Goal: Navigation & Orientation: Find specific page/section

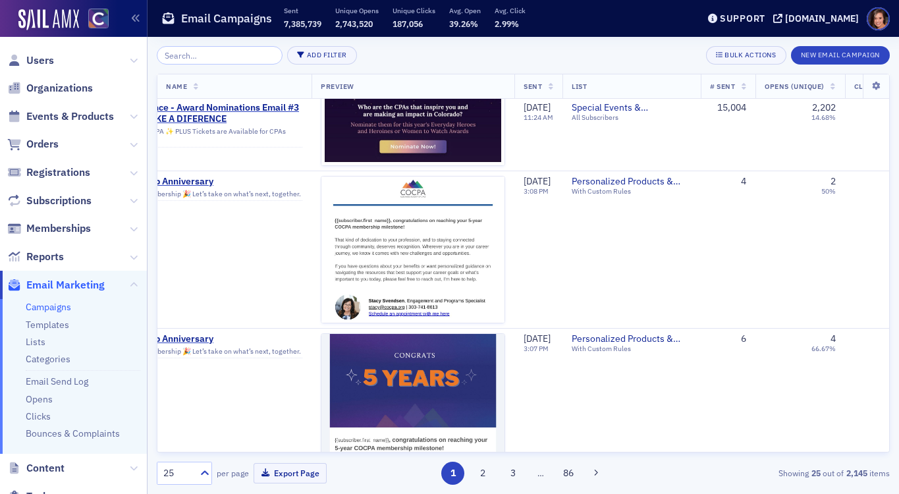
scroll to position [242, 0]
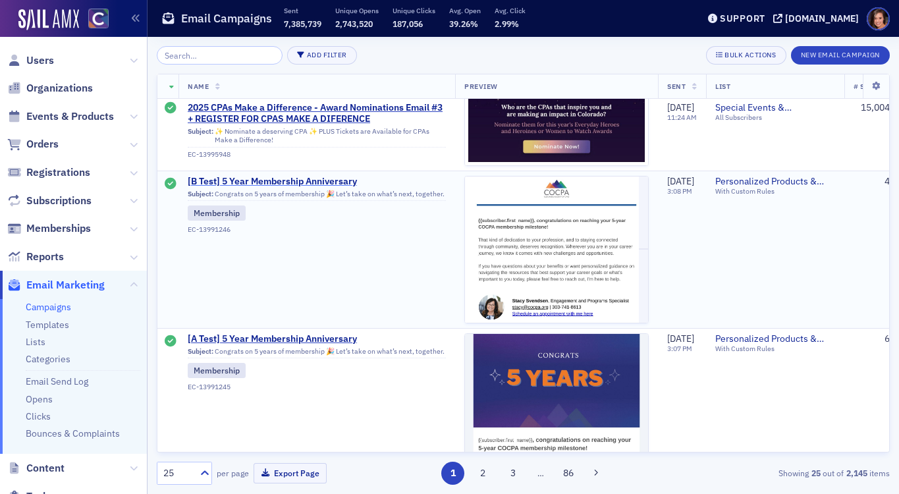
click at [337, 183] on span "[B Test] 5 Year Membership Anniversary" at bounding box center [317, 182] width 258 height 12
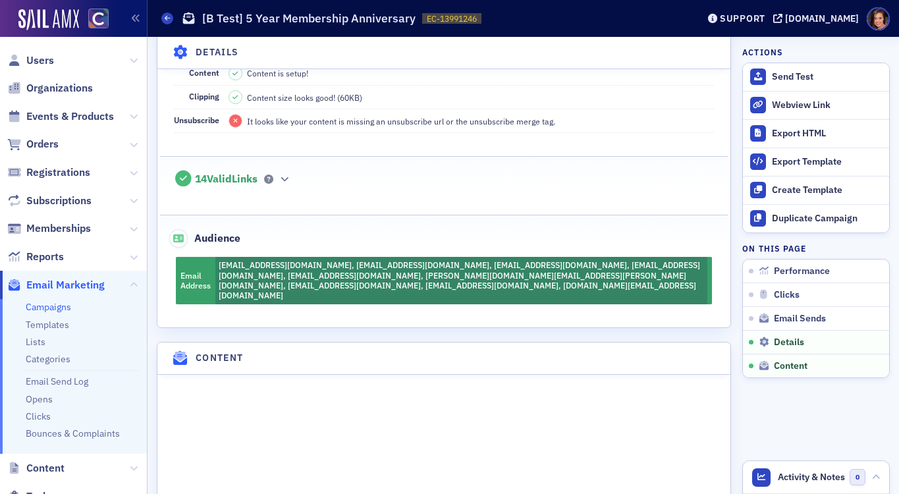
scroll to position [1103, 0]
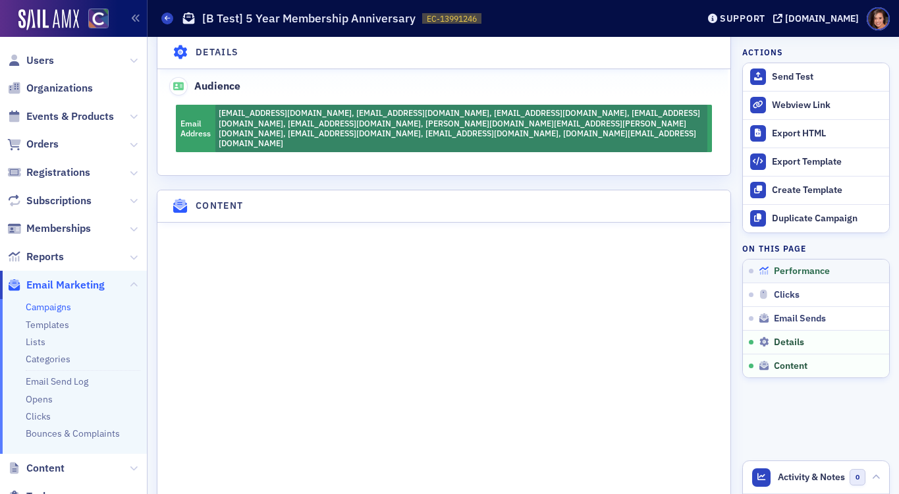
click at [826, 275] on span "Performance" at bounding box center [802, 272] width 56 height 12
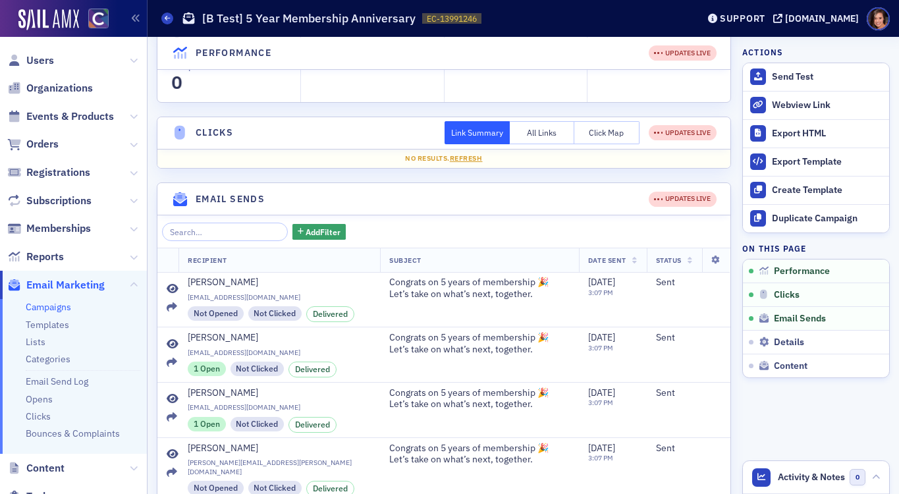
scroll to position [233, 0]
click at [604, 144] on button "Click Map" at bounding box center [607, 132] width 65 height 23
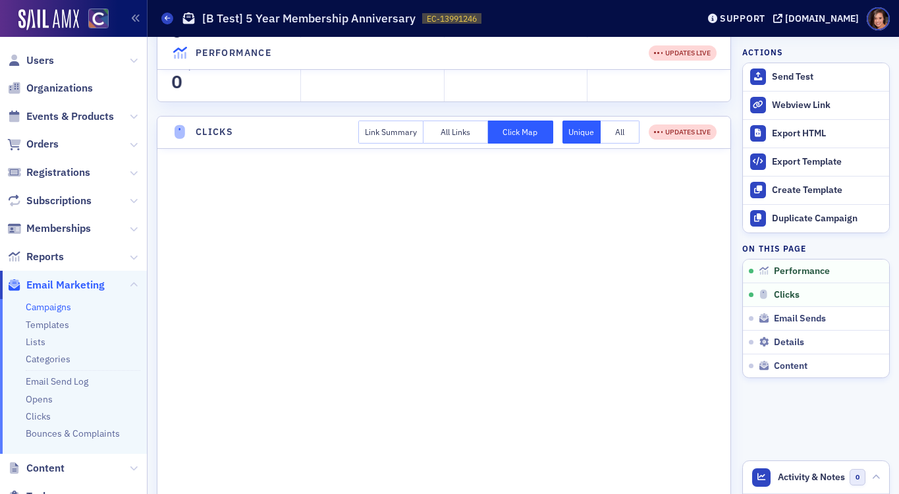
click at [470, 144] on button "All Links" at bounding box center [456, 132] width 65 height 23
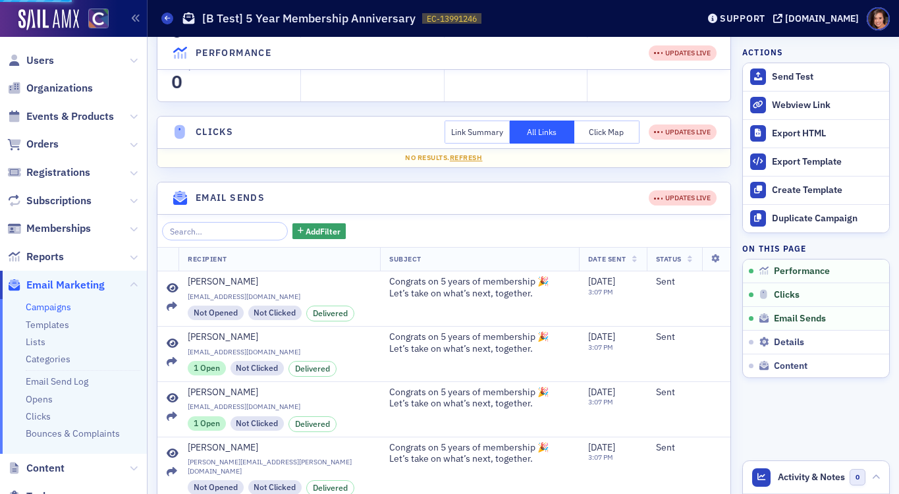
click at [492, 144] on button "Link Summary" at bounding box center [477, 132] width 65 height 23
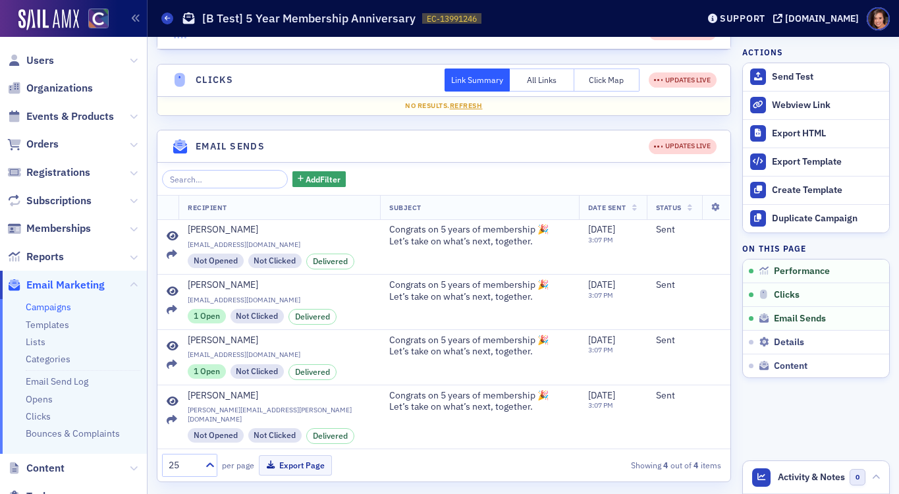
scroll to position [0, 0]
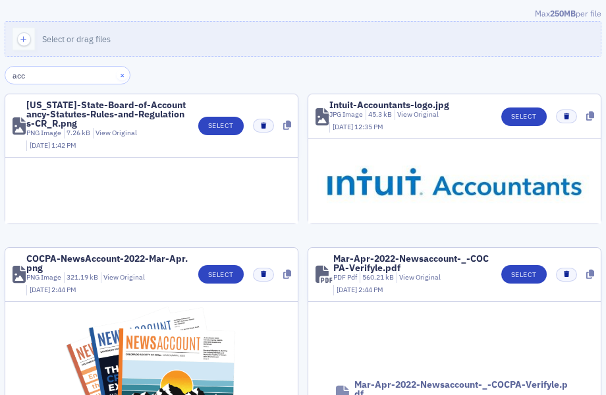
type input "acc"
click at [117, 74] on button "×" at bounding box center [123, 75] width 12 height 12
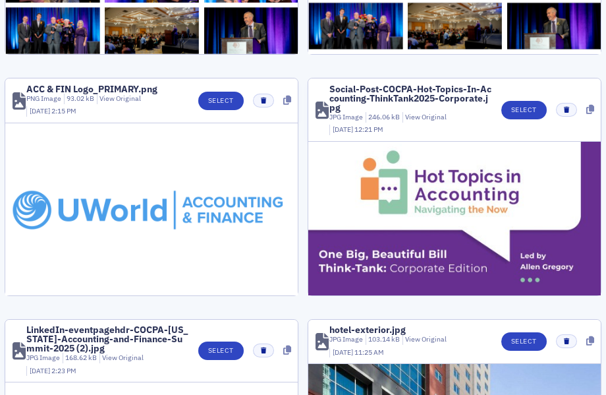
scroll to position [337, 0]
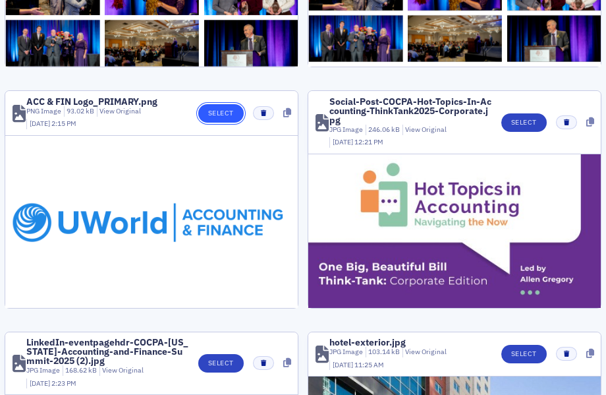
click at [226, 108] on button "Select" at bounding box center [220, 113] width 45 height 18
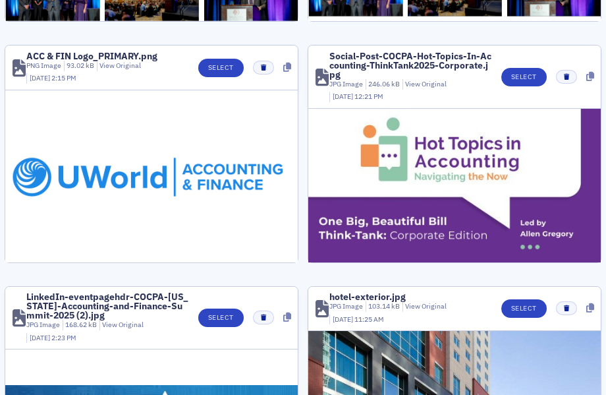
scroll to position [351, 0]
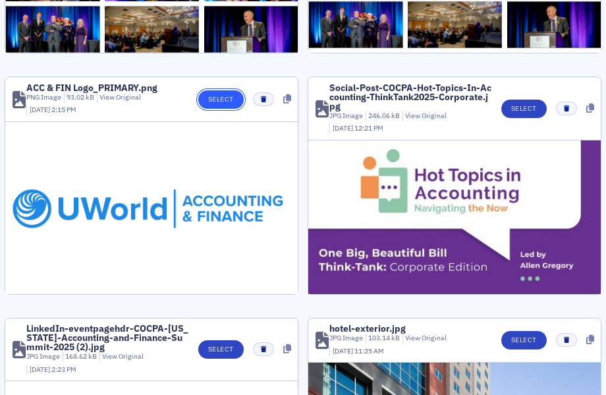
click at [233, 96] on button "Select" at bounding box center [220, 99] width 45 height 18
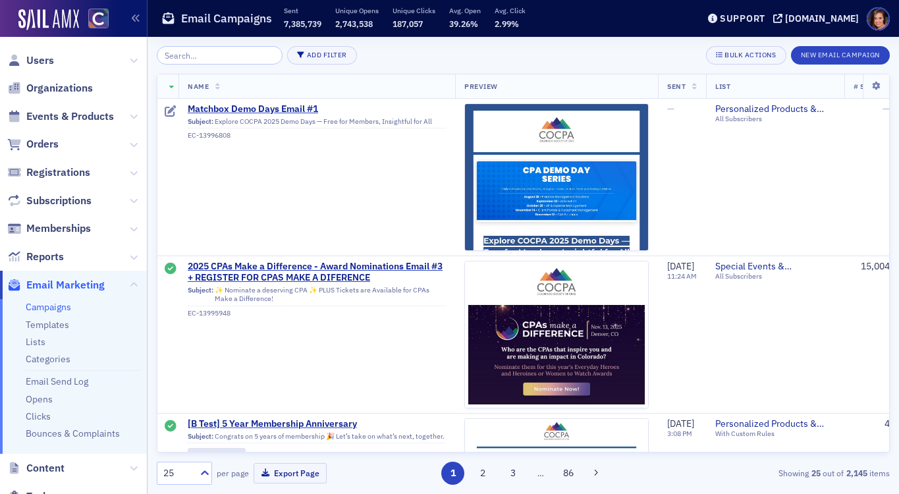
scroll to position [241, 0]
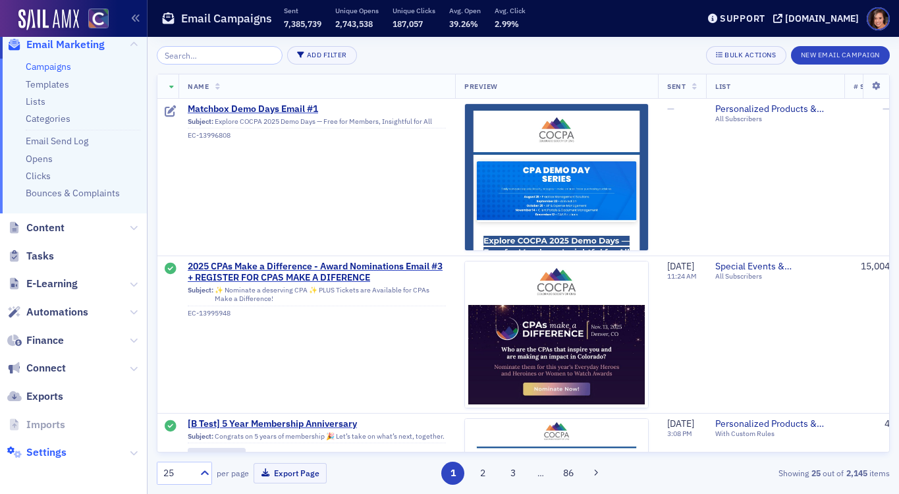
click at [55, 449] on span "Settings" at bounding box center [46, 452] width 40 height 14
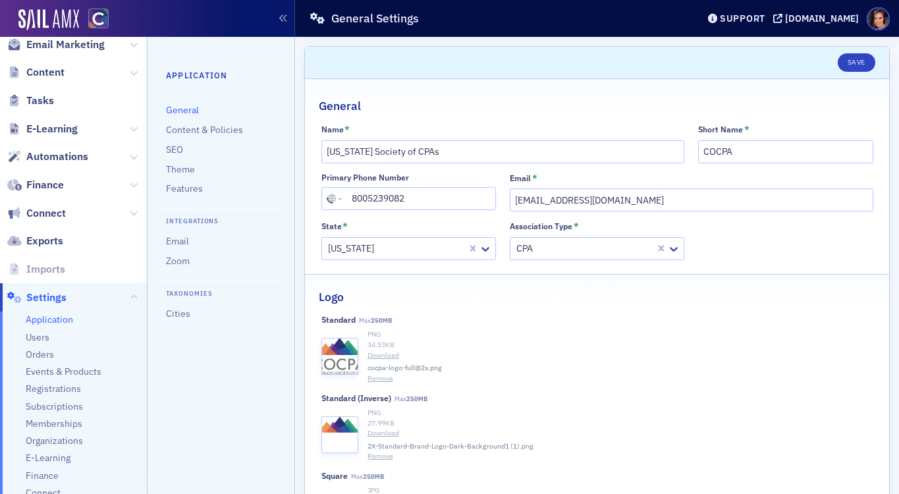
scroll to position [287, 0]
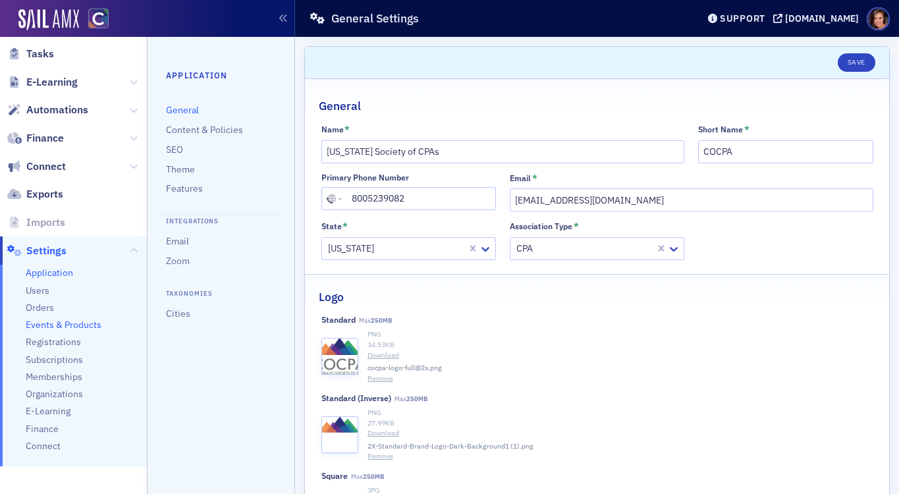
click at [76, 320] on span "Events & Products" at bounding box center [64, 325] width 76 height 13
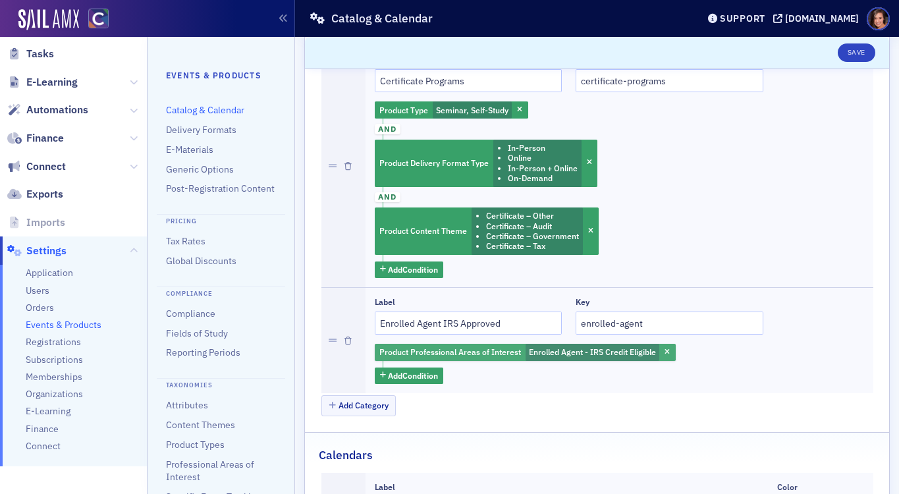
scroll to position [581, 0]
